Goal: Communication & Community: Answer question/provide support

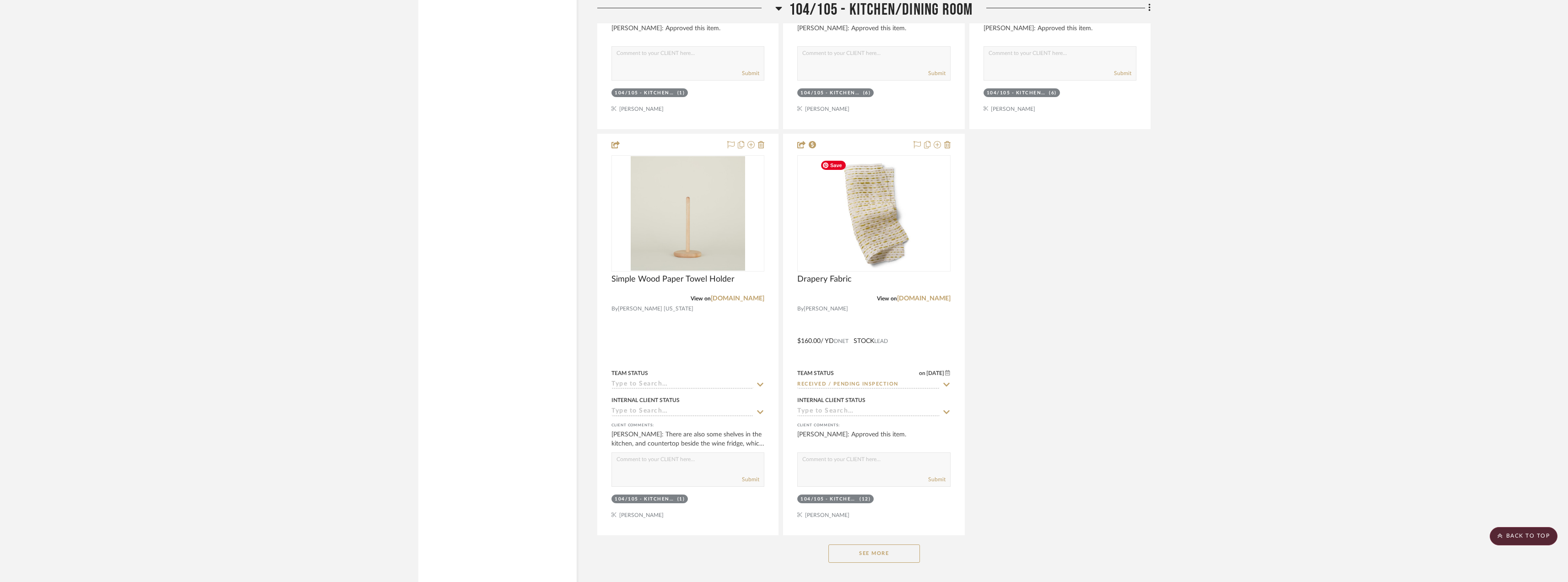
scroll to position [3388, 0]
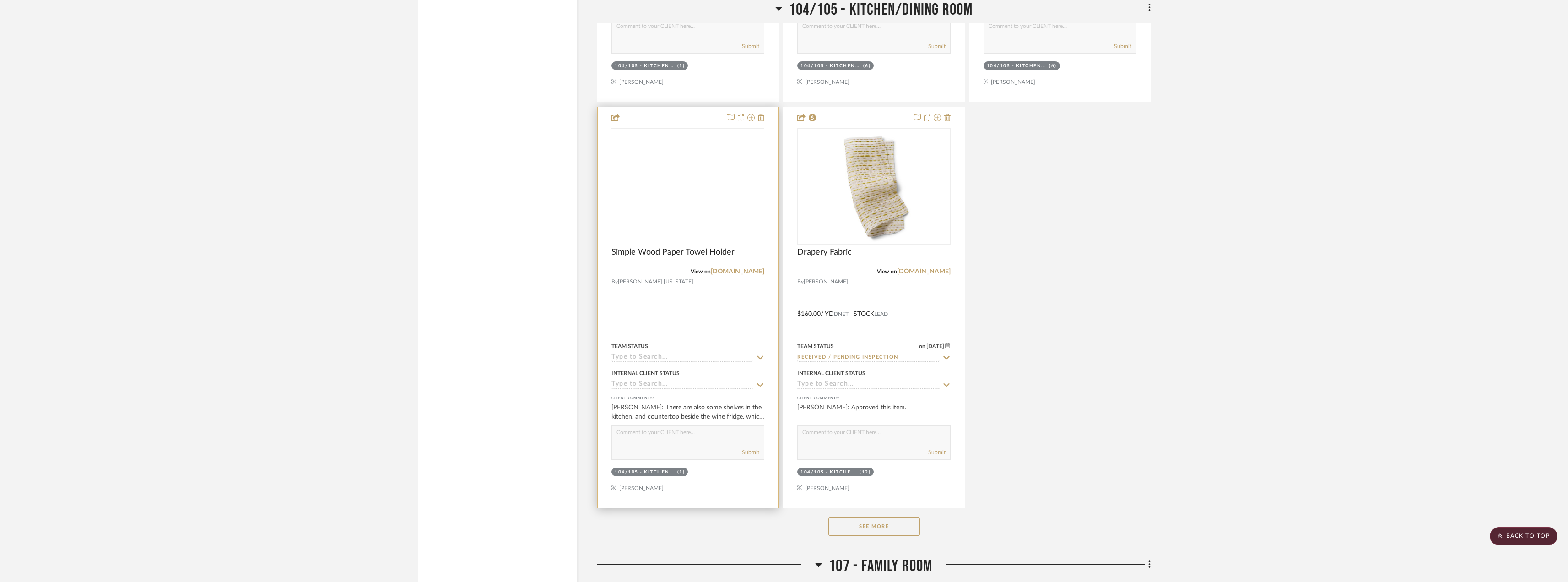
click at [0, 0] on img at bounding box center [0, 0] width 0 height 0
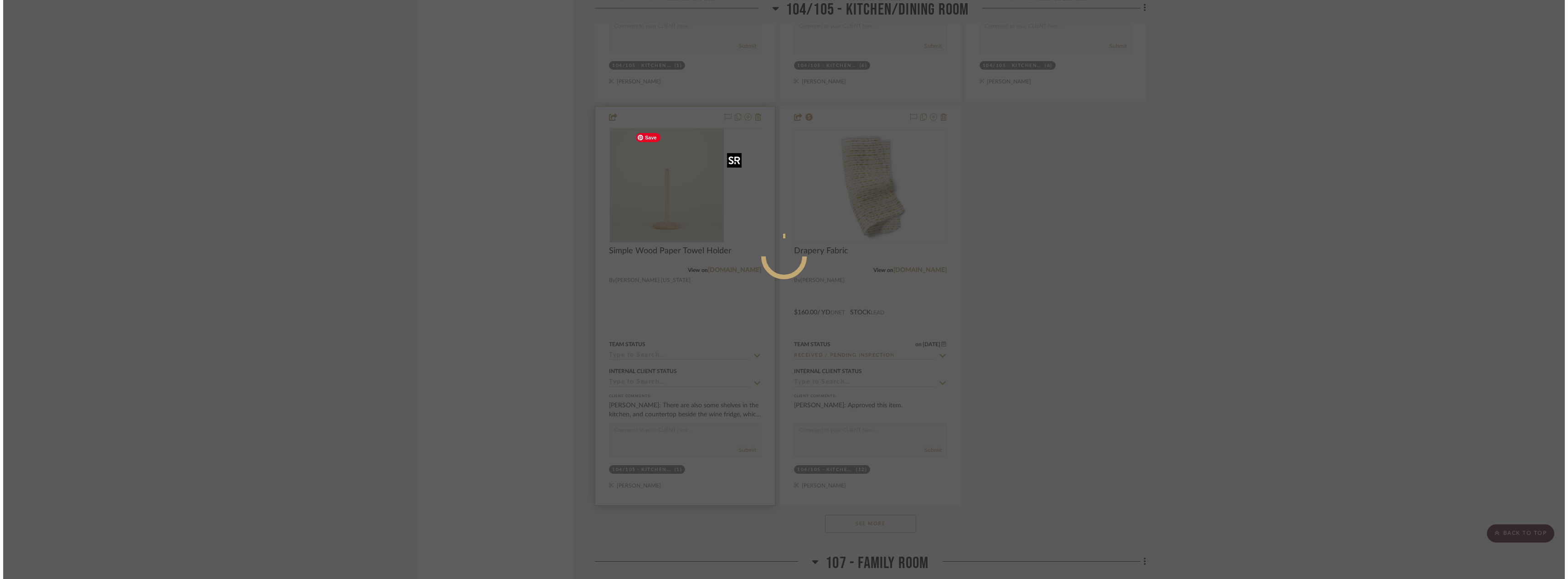
scroll to position [0, 0]
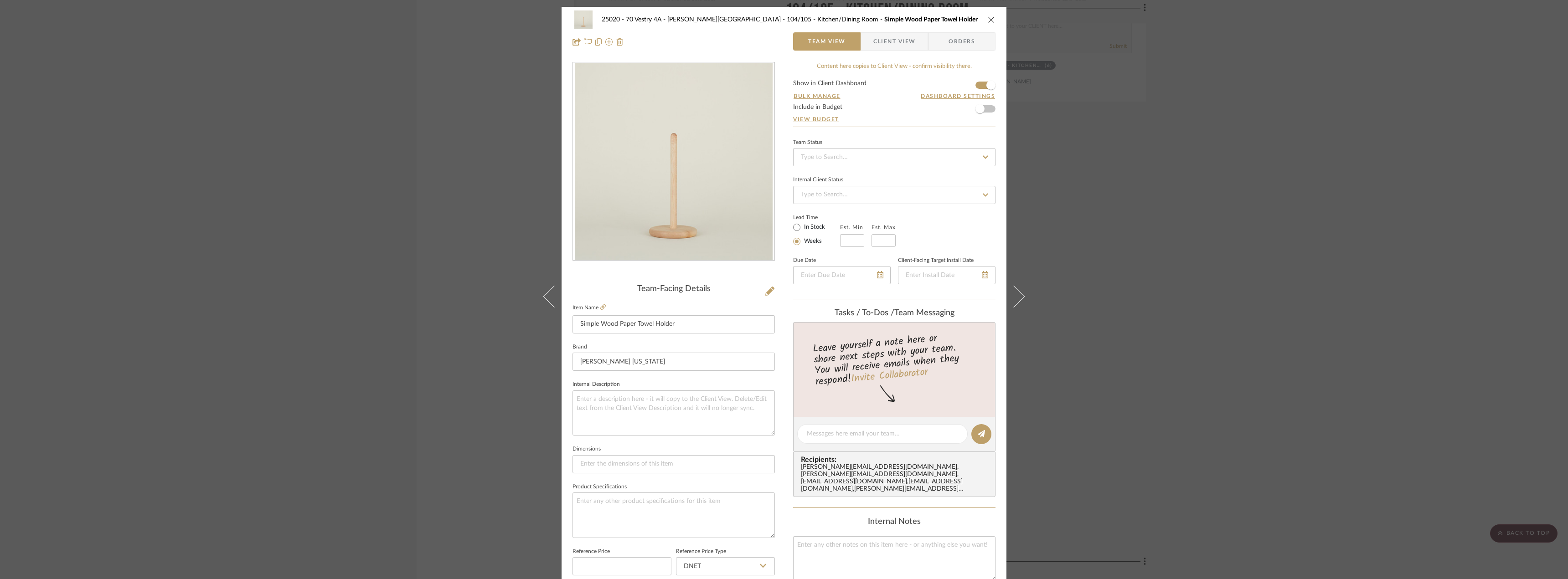
click at [915, 31] on div "25020 - 70 Vestry 4A - [PERSON_NAME] 104/105 - Kitchen/Dining Room Simple Wood …" at bounding box center [784, 31] width 445 height 48
click at [912, 38] on span "Client View" at bounding box center [894, 42] width 66 height 18
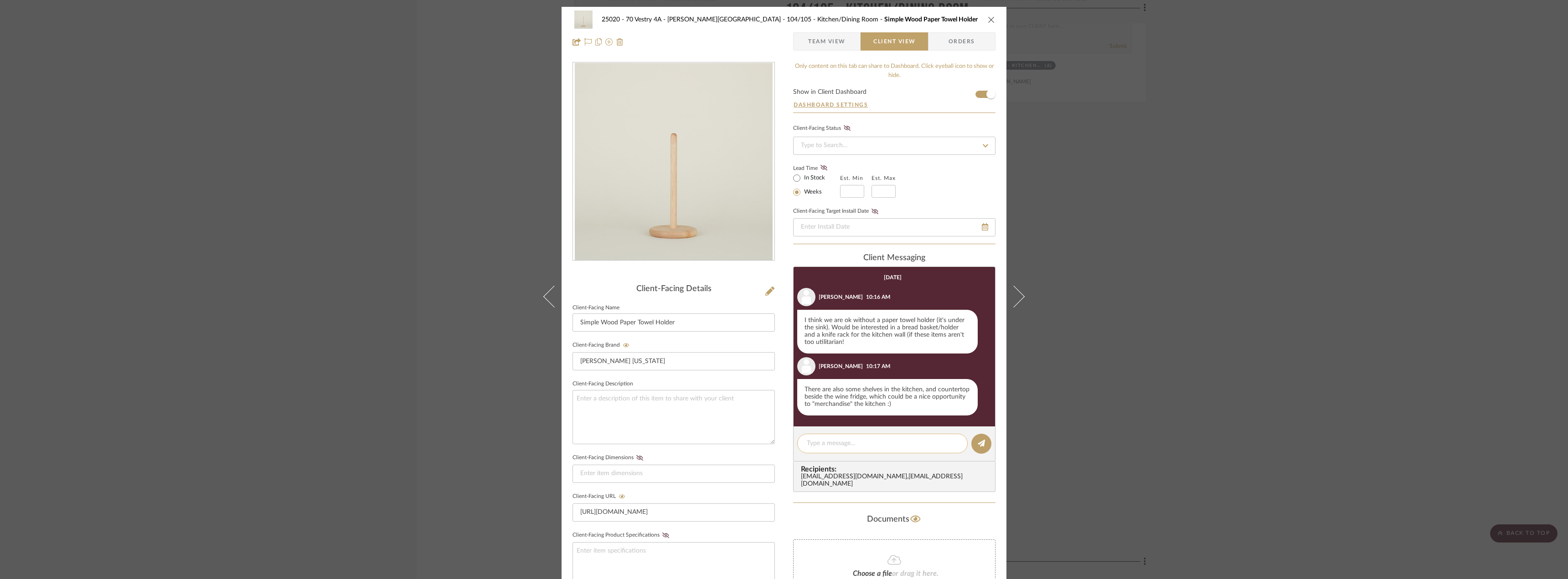
click at [835, 437] on div at bounding box center [882, 443] width 171 height 20
click at [833, 439] on textarea at bounding box center [882, 443] width 152 height 10
type textarea "Hi [PERSON_NAME], here's an example of a magnetic knife block. Some are counter…"
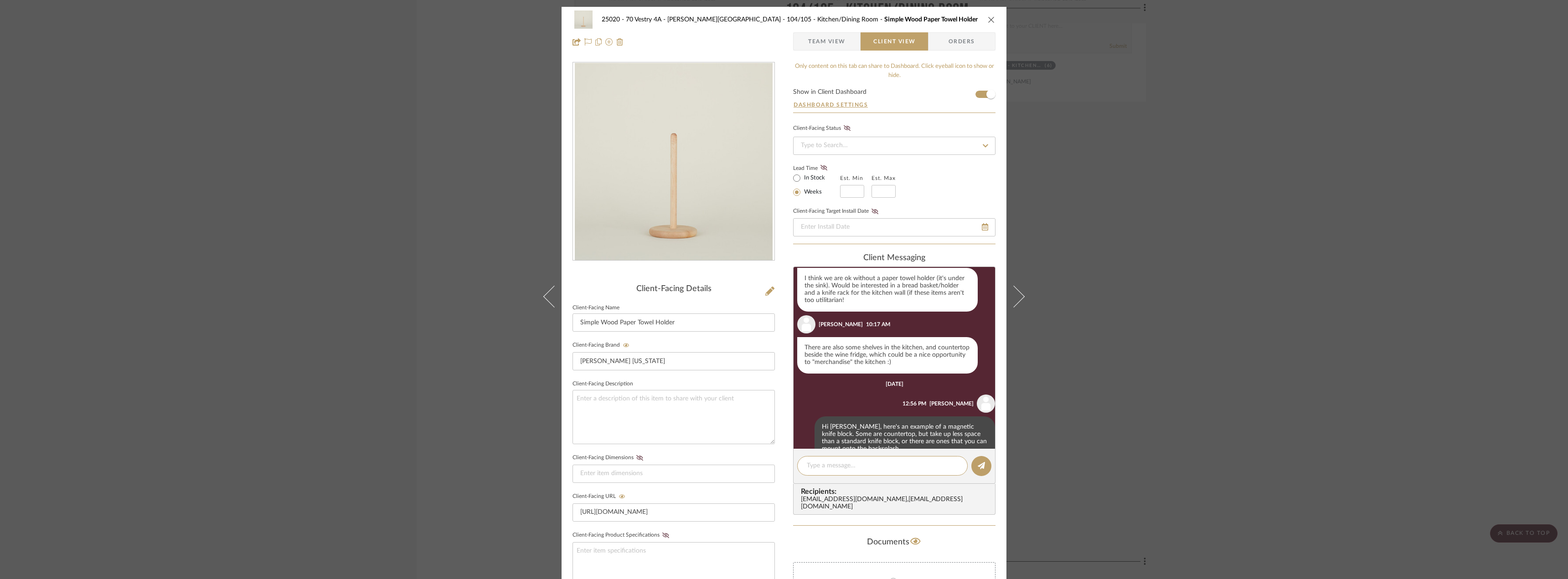
scroll to position [64, 0]
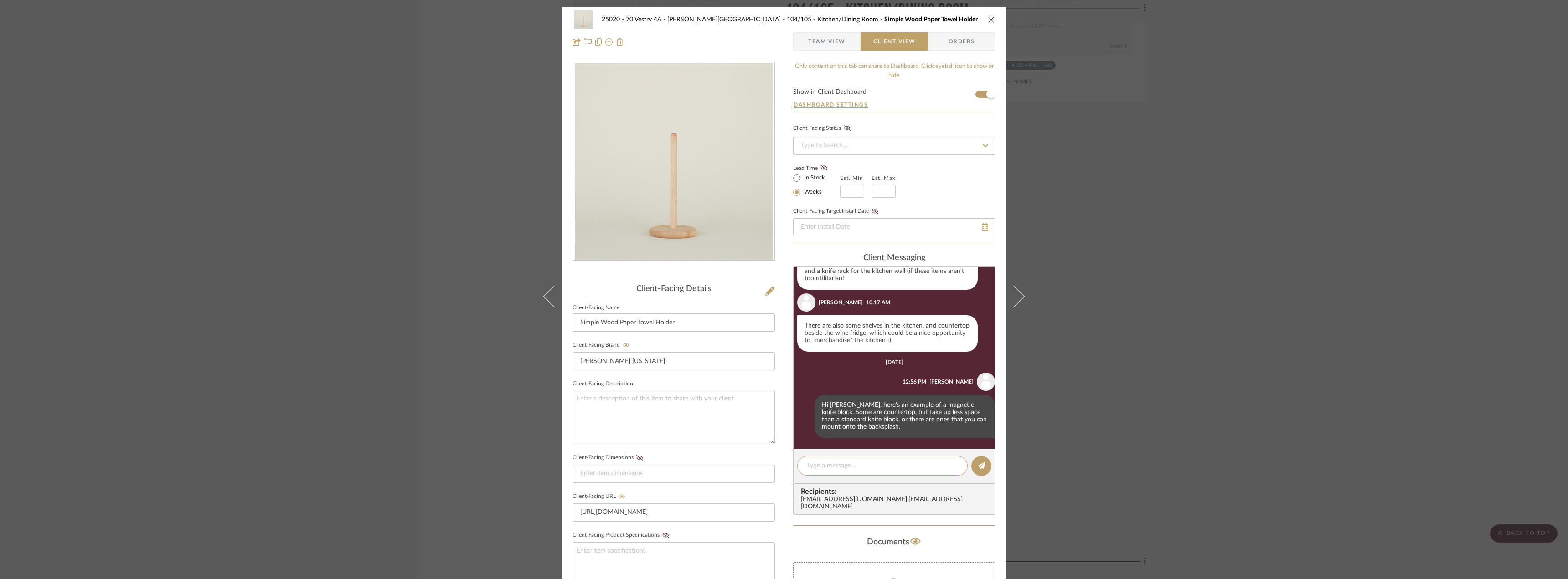
paste textarea "[URL][DOMAIN_NAME]"
type textarea "[URL][DOMAIN_NAME]"
click at [971, 461] on button at bounding box center [981, 466] width 20 height 20
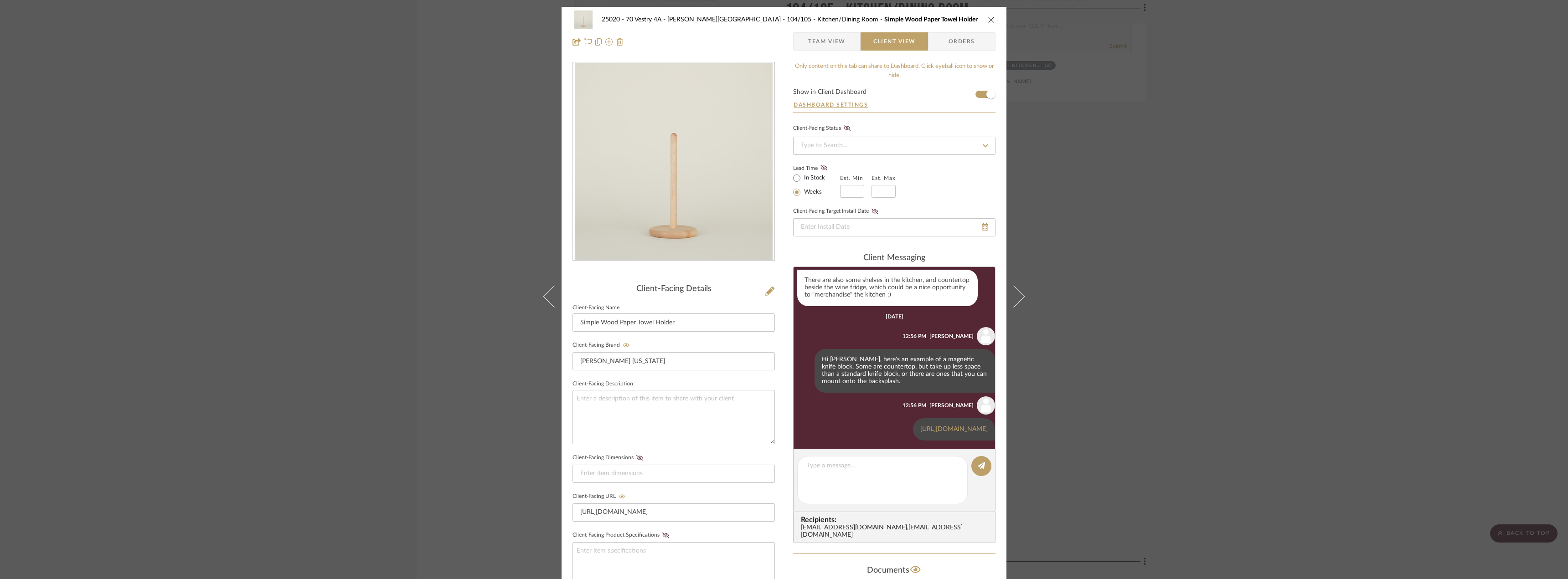
scroll to position [174, 0]
click at [890, 471] on div at bounding box center [882, 480] width 171 height 48
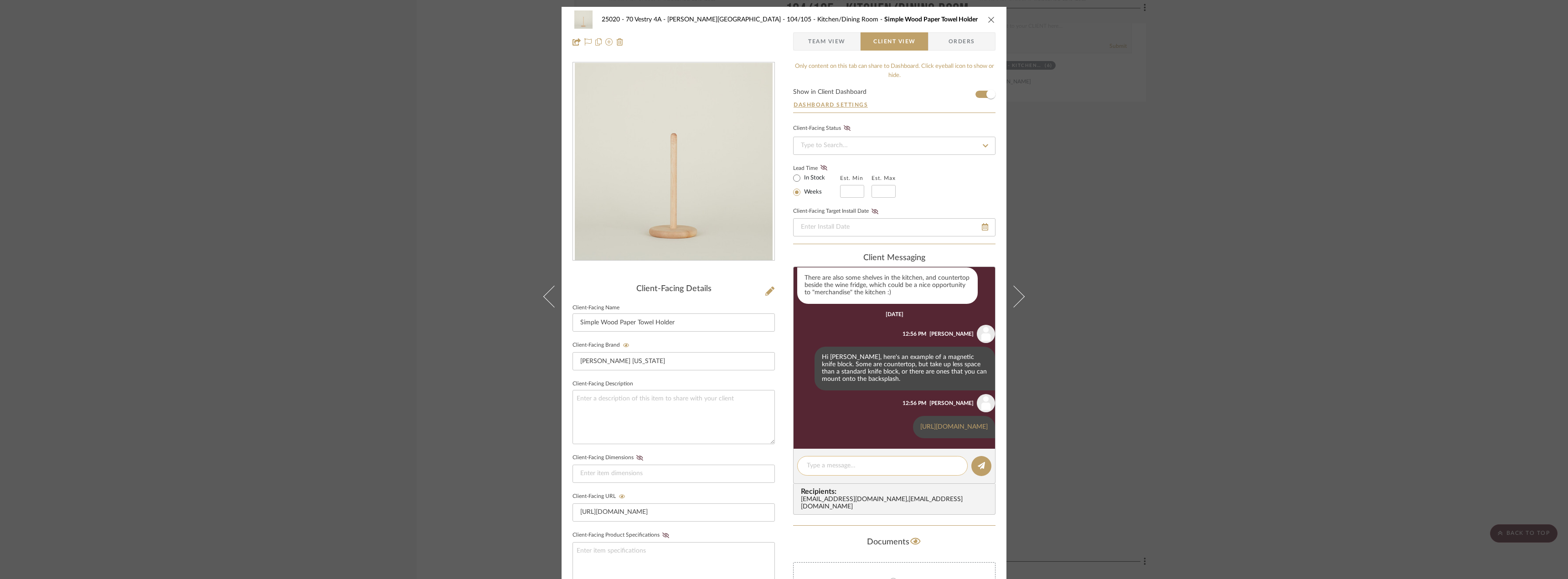
paste textarea "[URL][DOMAIN_NAME][PERSON_NAME]"
type textarea "[URL][DOMAIN_NAME][PERSON_NAME]"
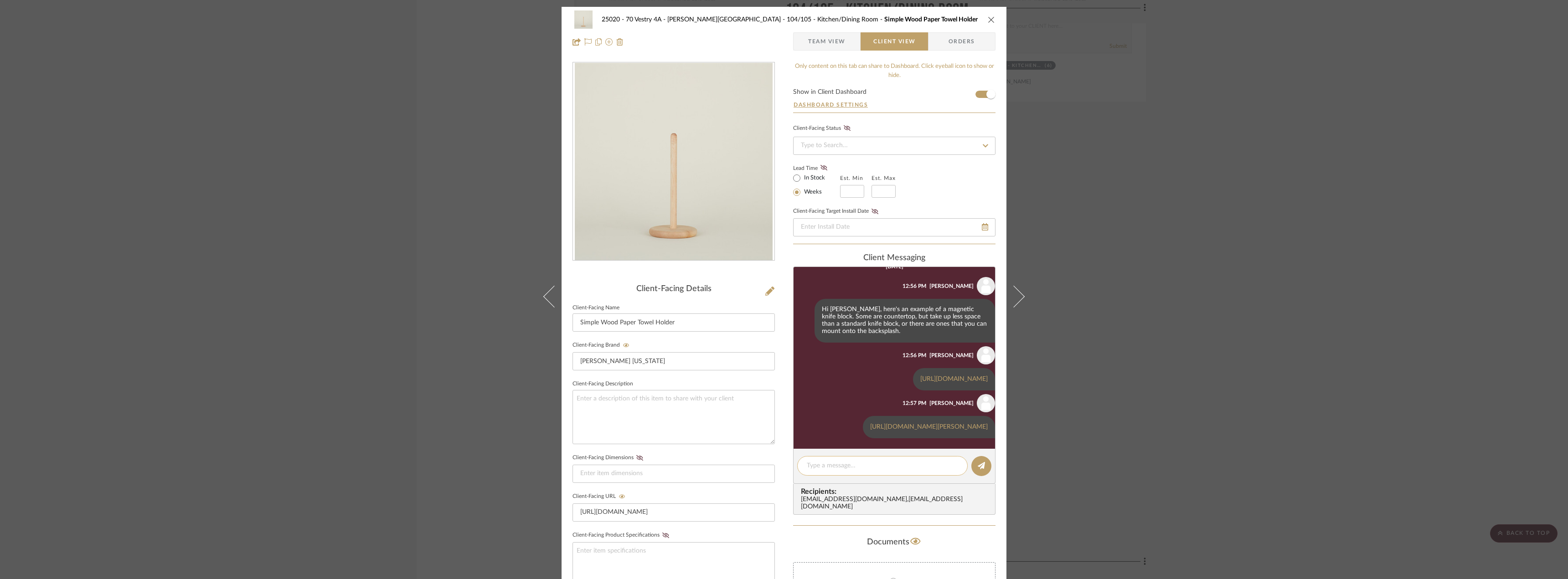
scroll to position [314, 0]
click at [884, 463] on textarea at bounding box center [882, 466] width 152 height 10
type textarea "L"
type textarea "Here's an option for bread baskets:"
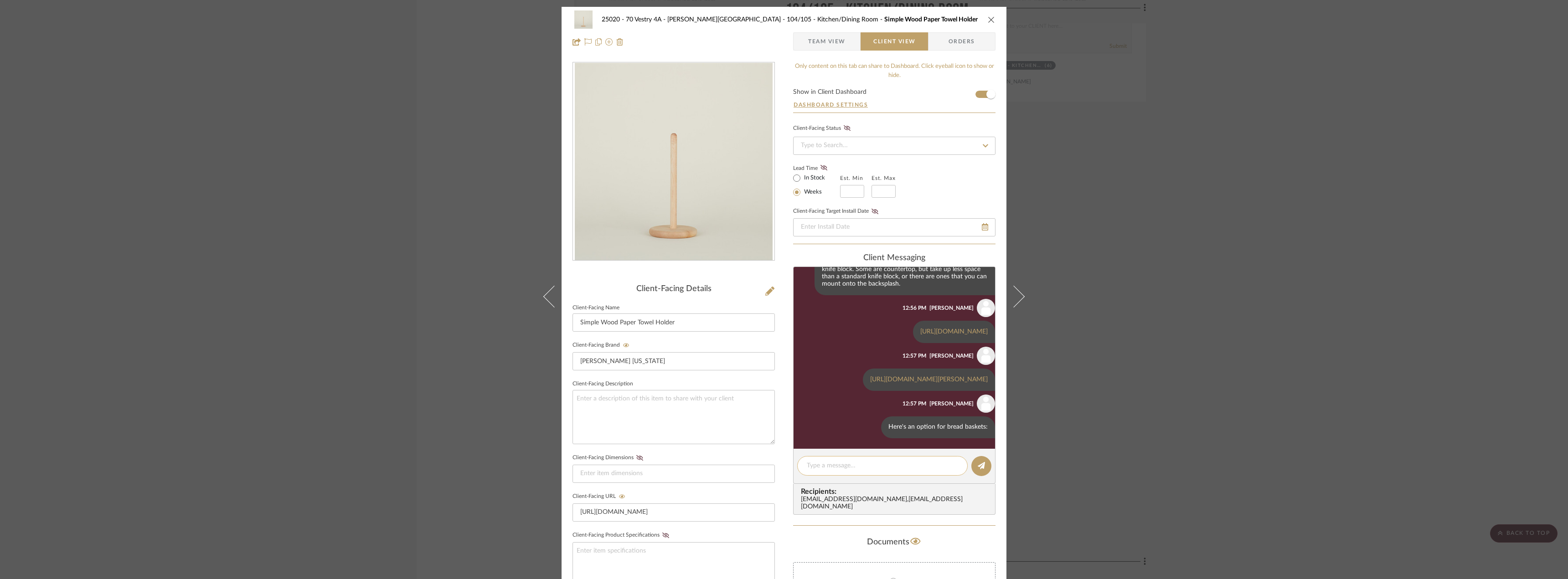
scroll to position [362, 0]
paste textarea "[URL][DOMAIN_NAME]"
type textarea "[URL][DOMAIN_NAME]"
